Goal: Transaction & Acquisition: Purchase product/service

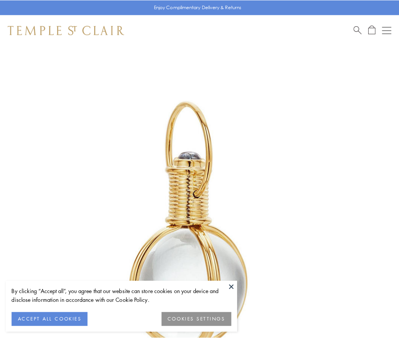
scroll to position [199, 0]
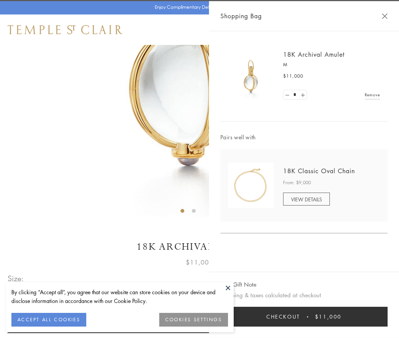
click at [304, 317] on button "Checkout $11,000" at bounding box center [304, 317] width 167 height 20
